Goal: Complete application form

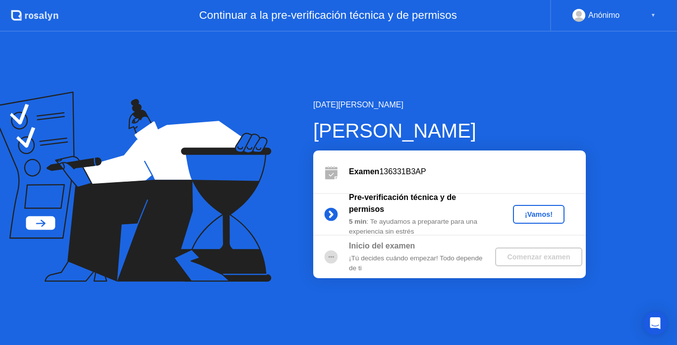
click at [540, 206] on button "¡Vamos!" at bounding box center [539, 214] width 52 height 19
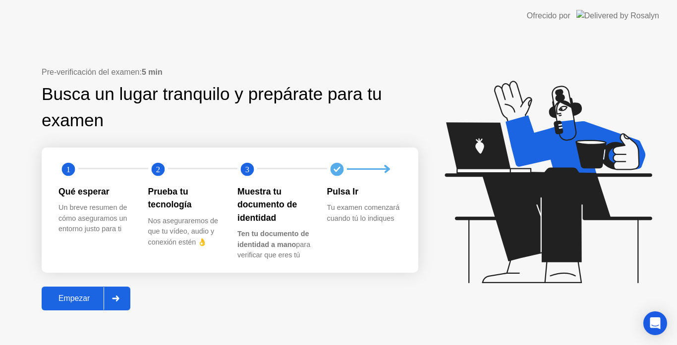
click at [80, 294] on div "Empezar" at bounding box center [74, 298] width 59 height 9
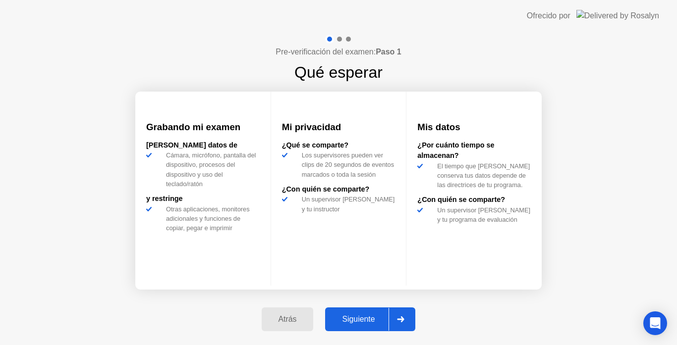
click at [354, 324] on div "Siguiente" at bounding box center [358, 319] width 60 height 9
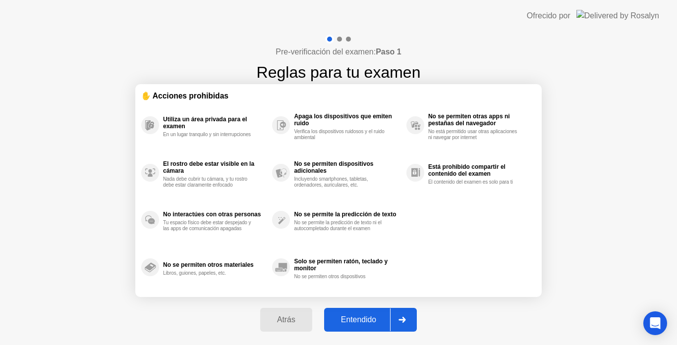
click at [353, 325] on div "Entendido" at bounding box center [358, 320] width 63 height 9
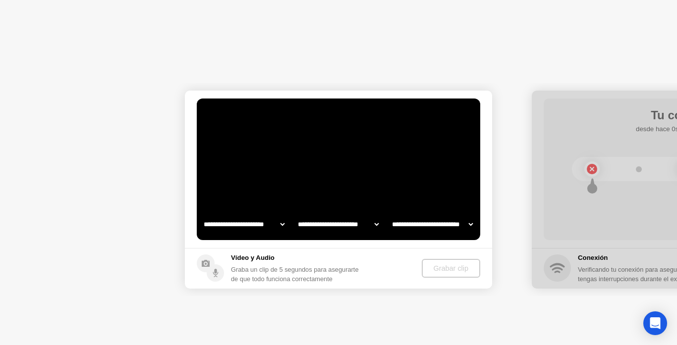
select select "**********"
select select "*******"
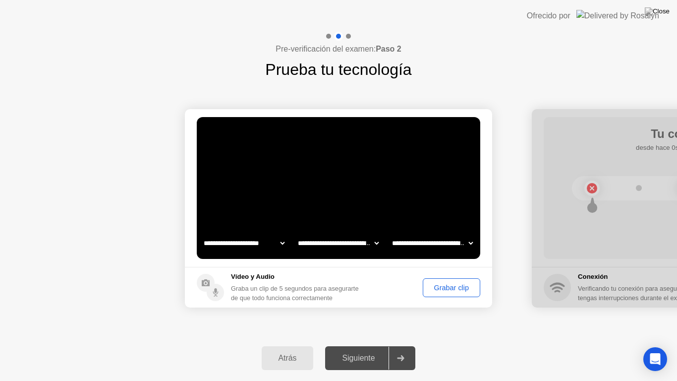
click at [452, 291] on div "Grabar clip" at bounding box center [451, 287] width 51 height 8
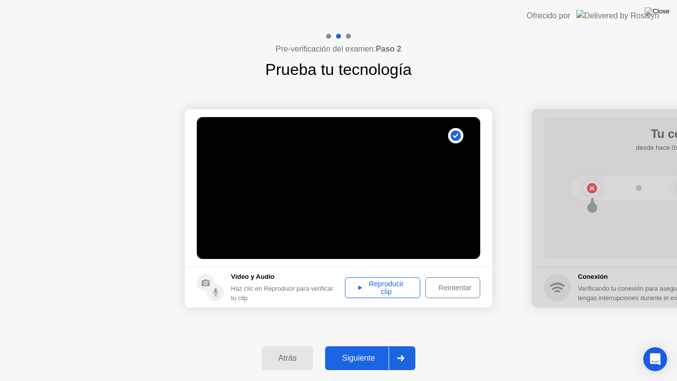
click at [446, 291] on div "Reintentar" at bounding box center [455, 287] width 53 height 8
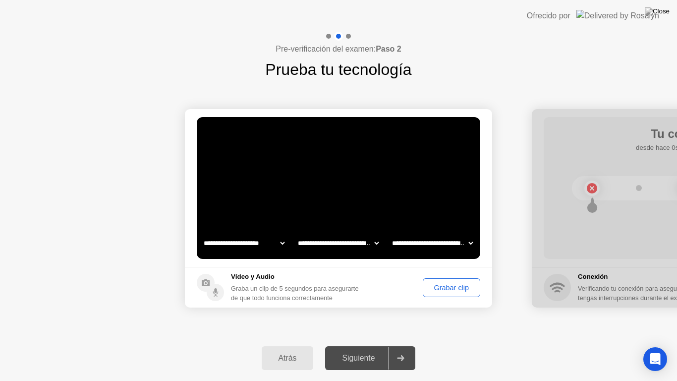
click at [447, 286] on div "Grabar clip" at bounding box center [451, 287] width 51 height 8
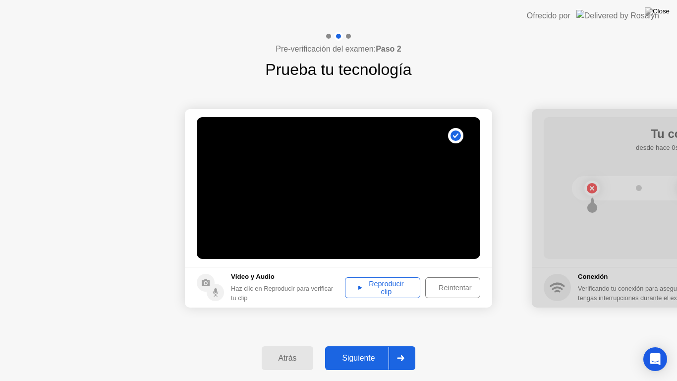
click at [384, 303] on footer "Vídeo y Audio Haz clic en Reproducir para verificar tu clip Reproducir clip Rei…" at bounding box center [338, 287] width 307 height 41
click at [380, 290] on div "Reproducir clip" at bounding box center [382, 288] width 68 height 16
click at [350, 345] on div "Siguiente" at bounding box center [358, 357] width 60 height 9
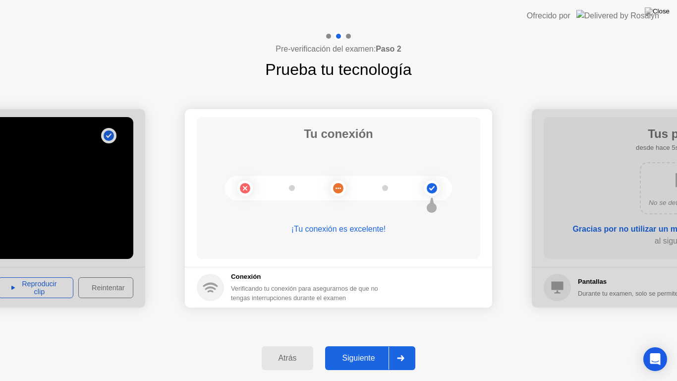
click at [354, 345] on div "Siguiente" at bounding box center [358, 357] width 60 height 9
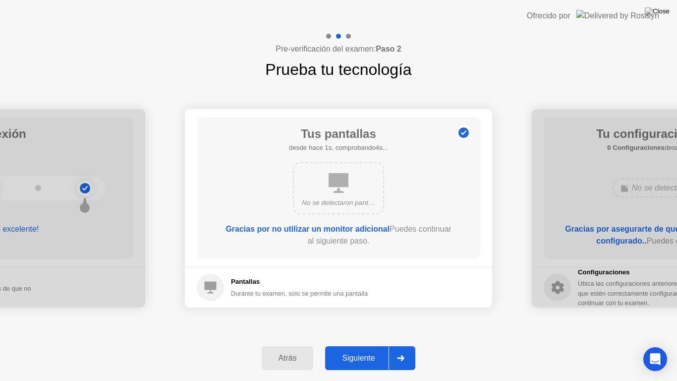
click at [354, 345] on div "Siguiente" at bounding box center [358, 357] width 60 height 9
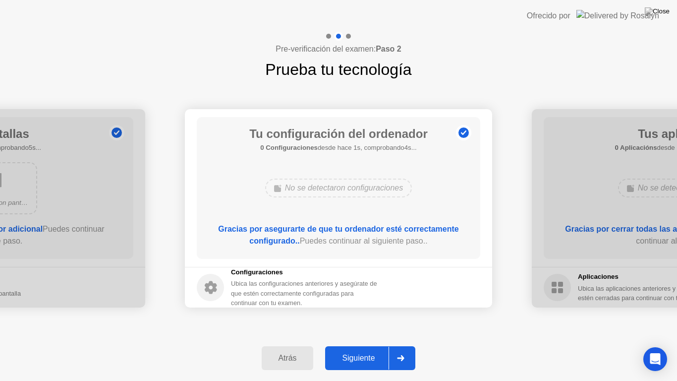
click at [354, 345] on div "Siguiente" at bounding box center [358, 357] width 60 height 9
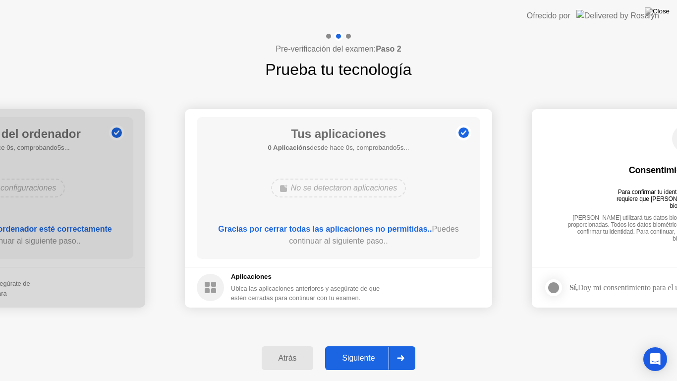
click at [354, 345] on div "Siguiente" at bounding box center [358, 357] width 60 height 9
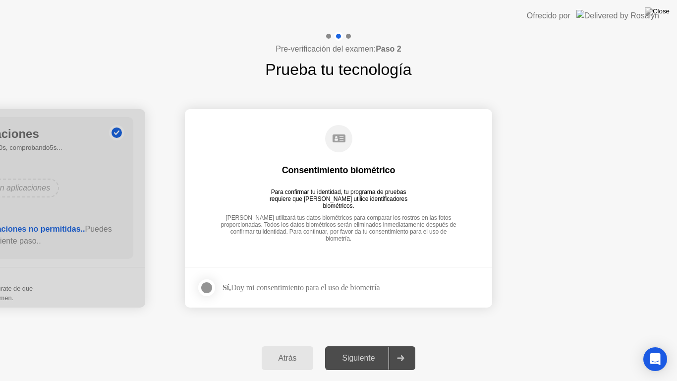
click at [206, 290] on div at bounding box center [207, 287] width 12 height 12
click at [350, 345] on div "Siguiente" at bounding box center [358, 357] width 60 height 9
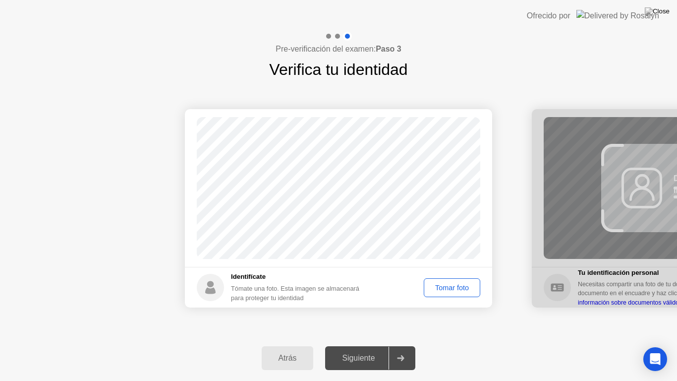
click at [440, 285] on div "Tomar foto" at bounding box center [452, 287] width 50 height 8
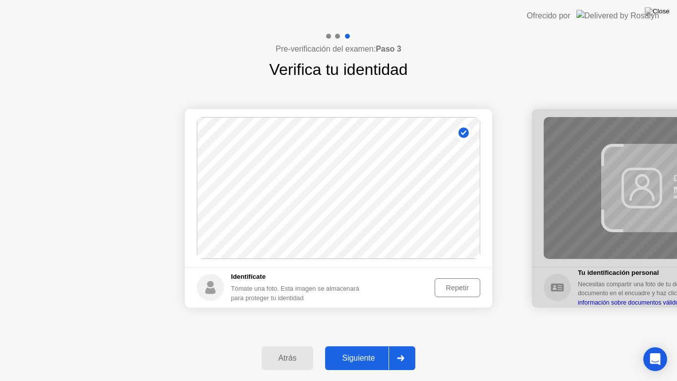
click at [372, 345] on div "Siguiente" at bounding box center [358, 357] width 60 height 9
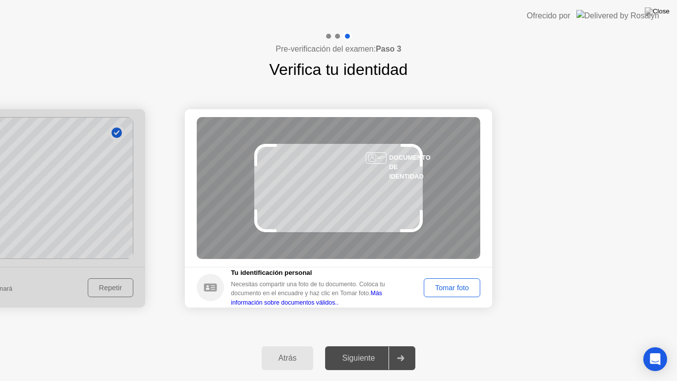
click at [446, 289] on div "Tomar foto" at bounding box center [452, 287] width 50 height 8
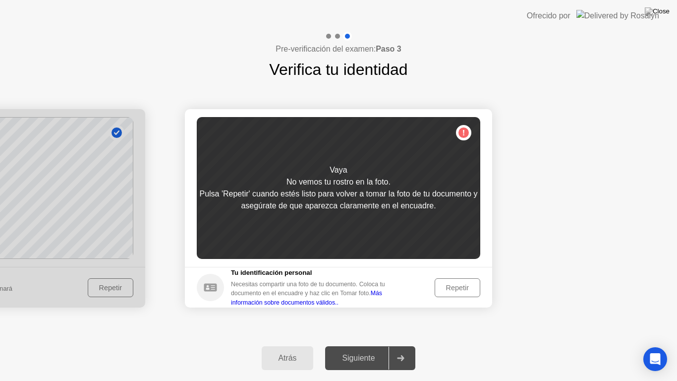
click at [446, 289] on div "Repetir" at bounding box center [457, 287] width 39 height 8
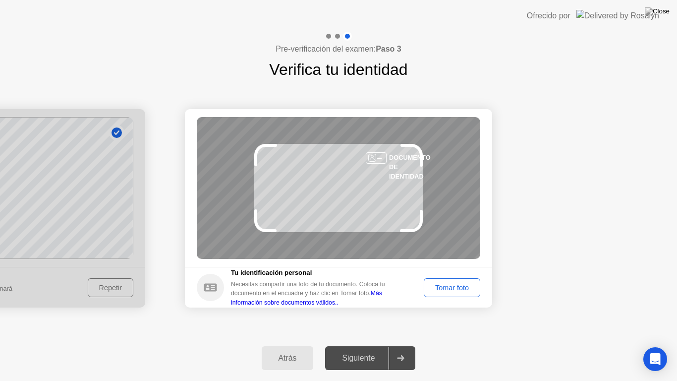
click at [446, 289] on div "Tomar foto" at bounding box center [452, 287] width 50 height 8
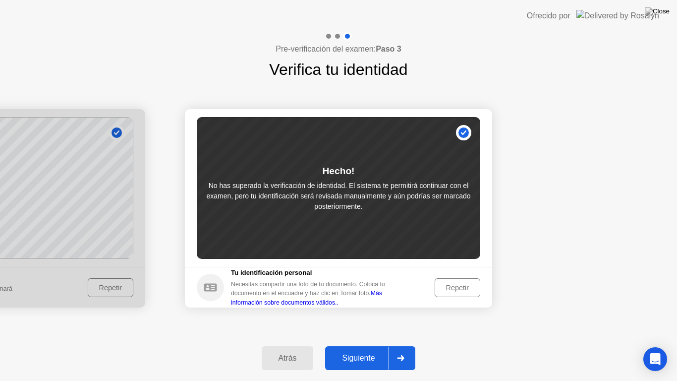
click at [359, 345] on div "Siguiente" at bounding box center [358, 357] width 60 height 9
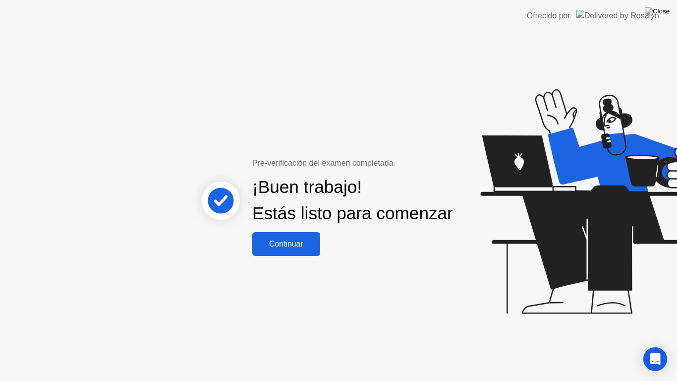
click at [285, 248] on div "Continuar" at bounding box center [286, 243] width 62 height 9
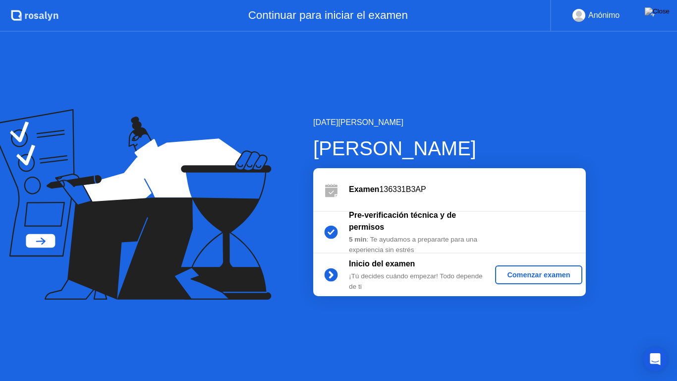
click at [535, 278] on div "Comenzar examen" at bounding box center [538, 275] width 79 height 8
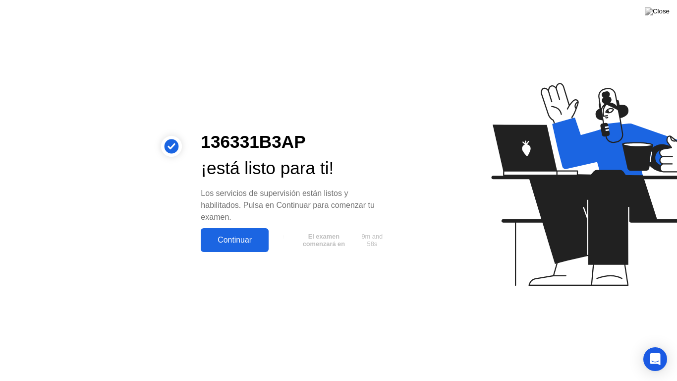
click at [245, 239] on div "Continuar" at bounding box center [235, 239] width 62 height 9
